Goal: Task Accomplishment & Management: Complete application form

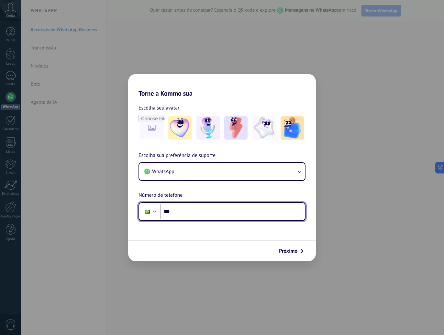
click at [264, 213] on input "***" at bounding box center [232, 211] width 144 height 15
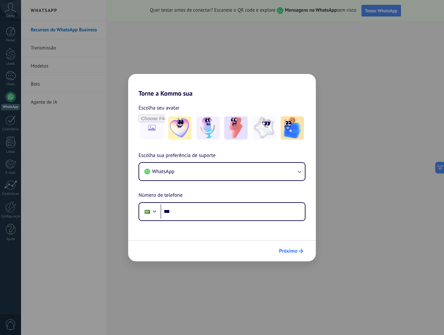
click at [302, 250] on icon "submit" at bounding box center [301, 251] width 5 height 5
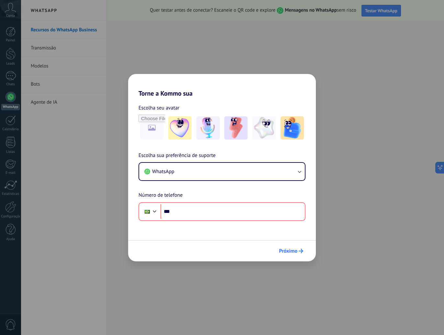
click at [297, 249] on span "Próximo" at bounding box center [288, 251] width 18 height 5
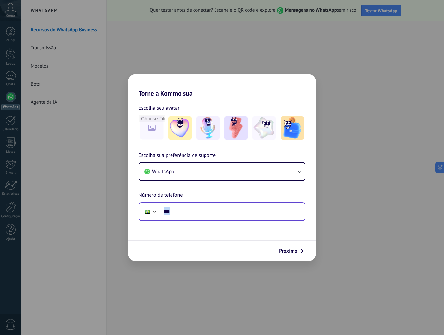
click at [269, 221] on form "Escolha seu avatar [PERSON_NAME] sua preferência de suporte WhatsApp Número de …" at bounding box center [222, 179] width 188 height 164
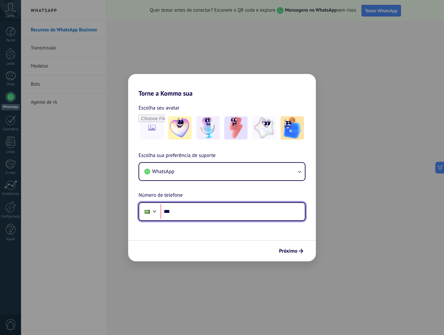
drag, startPoint x: 268, startPoint y: 216, endPoint x: 264, endPoint y: 217, distance: 3.7
click at [267, 216] on input "***" at bounding box center [232, 211] width 144 height 15
type input "**********"
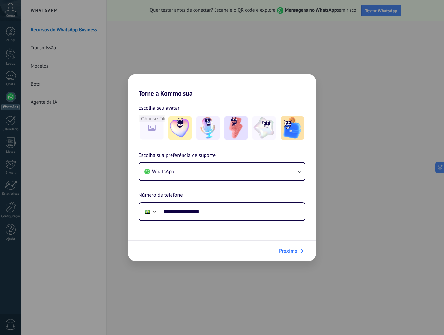
click at [291, 249] on span "Próximo" at bounding box center [288, 251] width 18 height 5
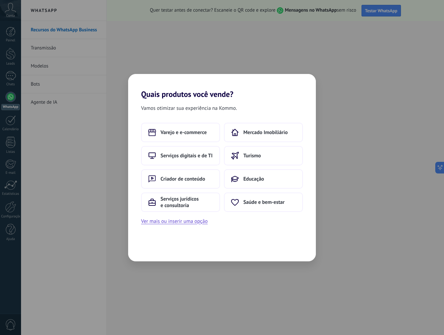
click at [268, 49] on div "Quais produtos você vende? Vamos otimizar sua experiência na Kommo. Varejo e e-…" at bounding box center [222, 167] width 444 height 335
drag, startPoint x: 268, startPoint y: 49, endPoint x: 220, endPoint y: 166, distance: 126.6
click at [268, 50] on div "Quais produtos você vende? Vamos otimizar sua experiência na Kommo. Varejo e e-…" at bounding box center [222, 167] width 444 height 335
click at [195, 223] on button "Ver mais ou inserir uma opção" at bounding box center [174, 221] width 67 height 8
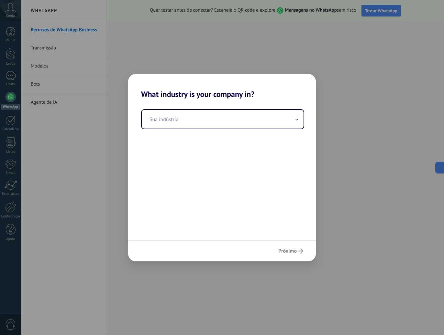
click at [293, 254] on div "Próximo" at bounding box center [222, 250] width 188 height 21
click at [239, 120] on input "text" at bounding box center [223, 119] width 162 height 19
type input "*****"
click at [291, 248] on button "Próximo" at bounding box center [290, 251] width 31 height 11
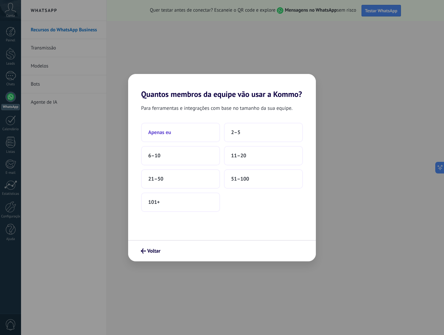
click at [167, 128] on button "Apenas eu" at bounding box center [180, 132] width 79 height 19
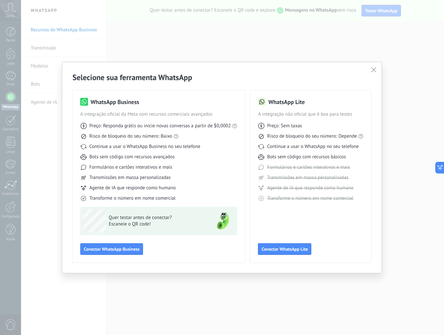
click at [371, 68] on icon "button" at bounding box center [373, 69] width 5 height 5
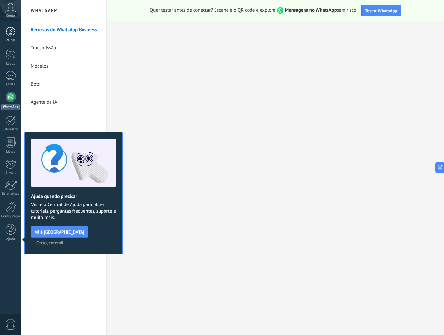
click at [14, 31] on div at bounding box center [11, 32] width 10 height 10
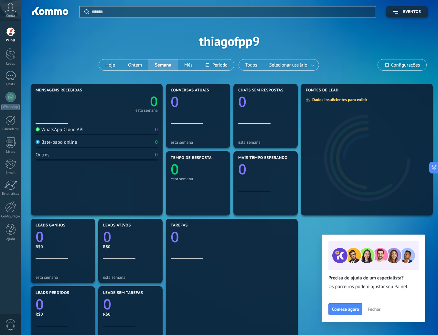
scroll to position [32, 0]
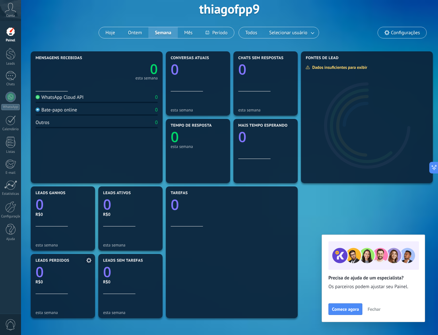
click at [55, 271] on icon "0" at bounding box center [63, 270] width 55 height 14
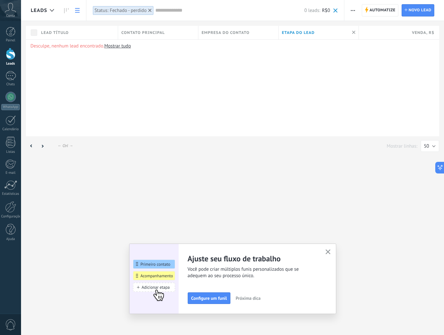
click at [327, 251] on icon "button" at bounding box center [327, 252] width 5 height 5
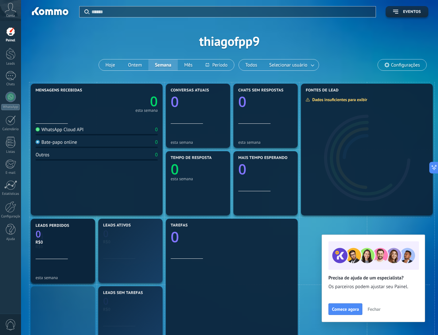
drag, startPoint x: 67, startPoint y: 298, endPoint x: -130, endPoint y: 215, distance: 213.4
